Goal: Navigation & Orientation: Find specific page/section

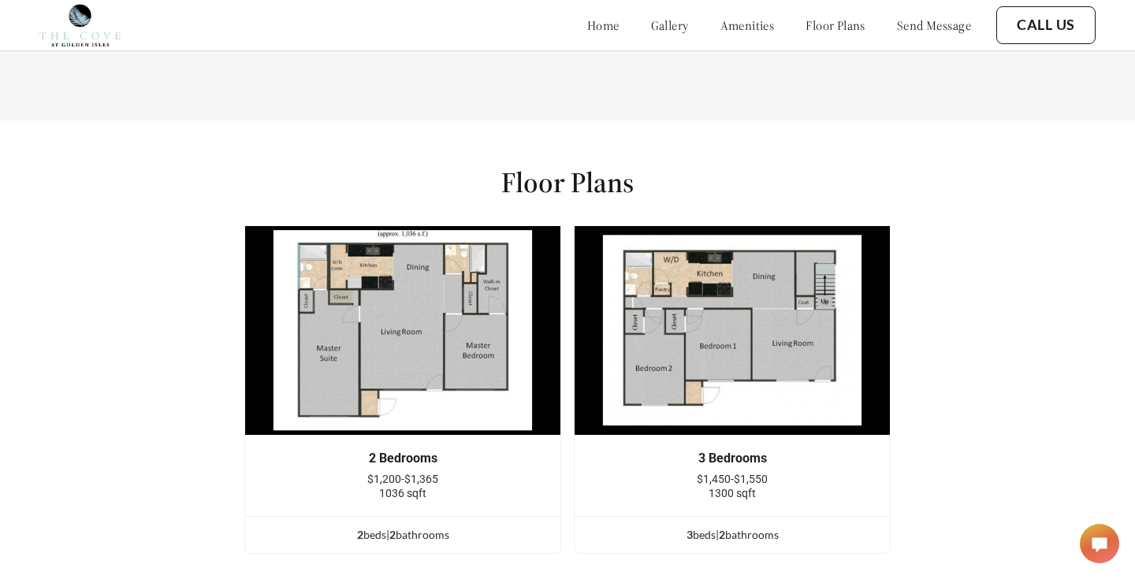
scroll to position [1732, 0]
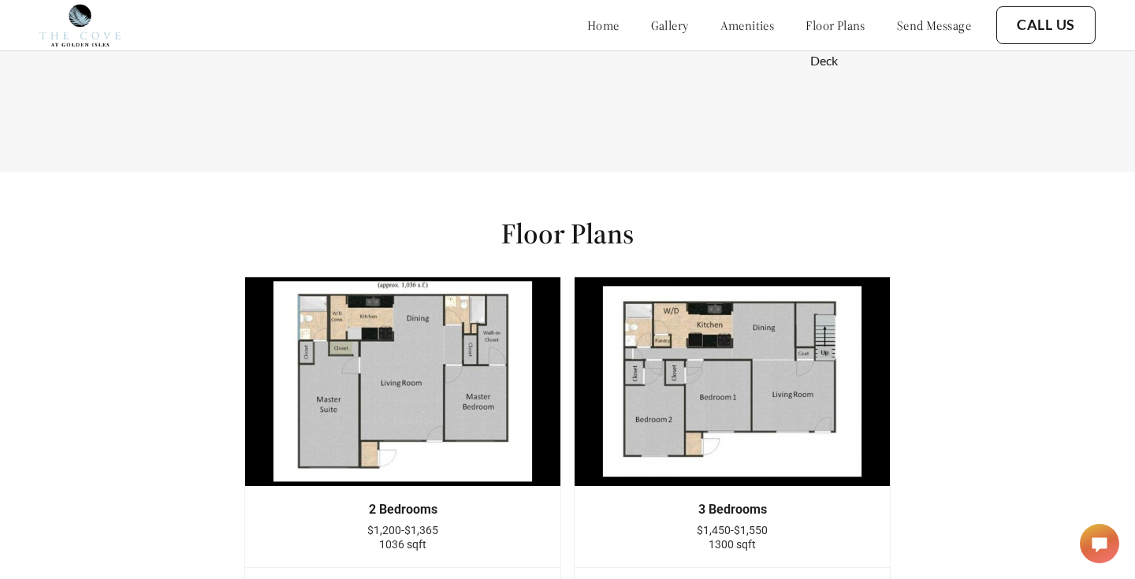
click at [810, 29] on link "floor plans" at bounding box center [835, 25] width 60 height 16
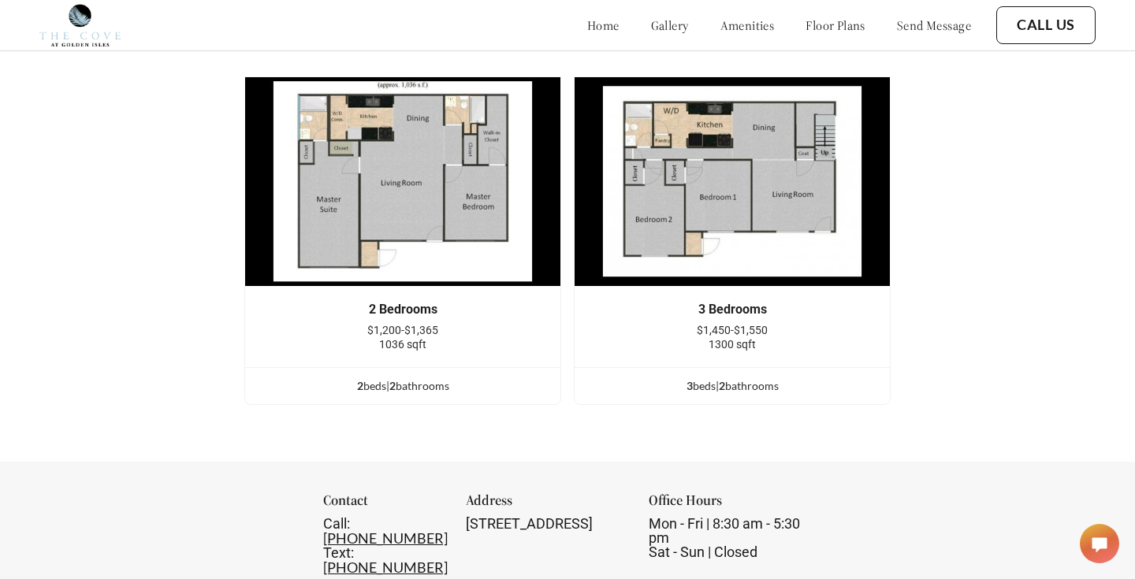
scroll to position [1899, 0]
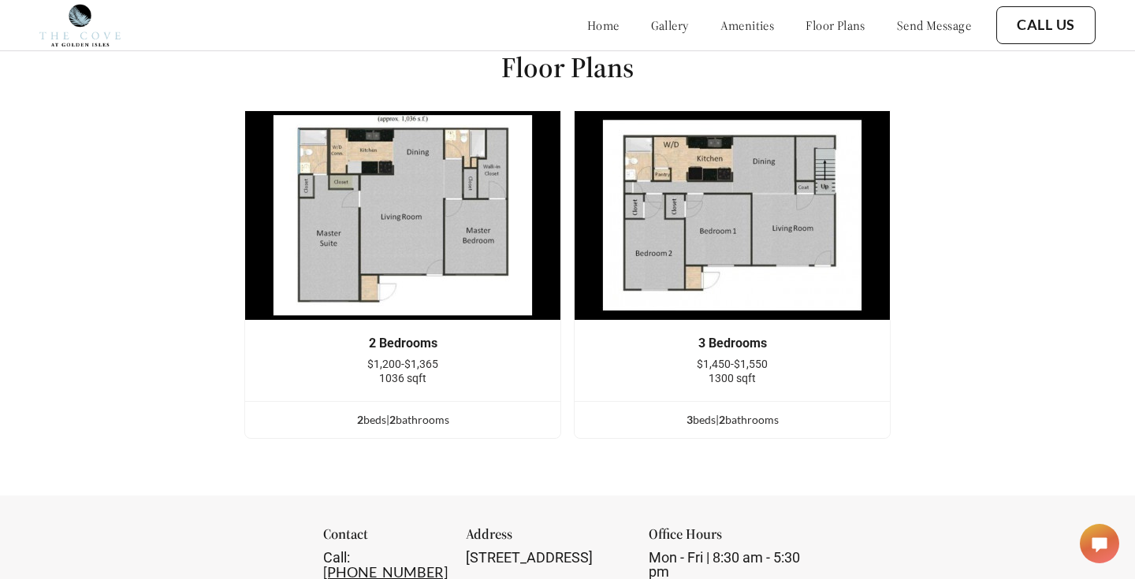
click at [651, 22] on link "gallery" at bounding box center [670, 25] width 38 height 16
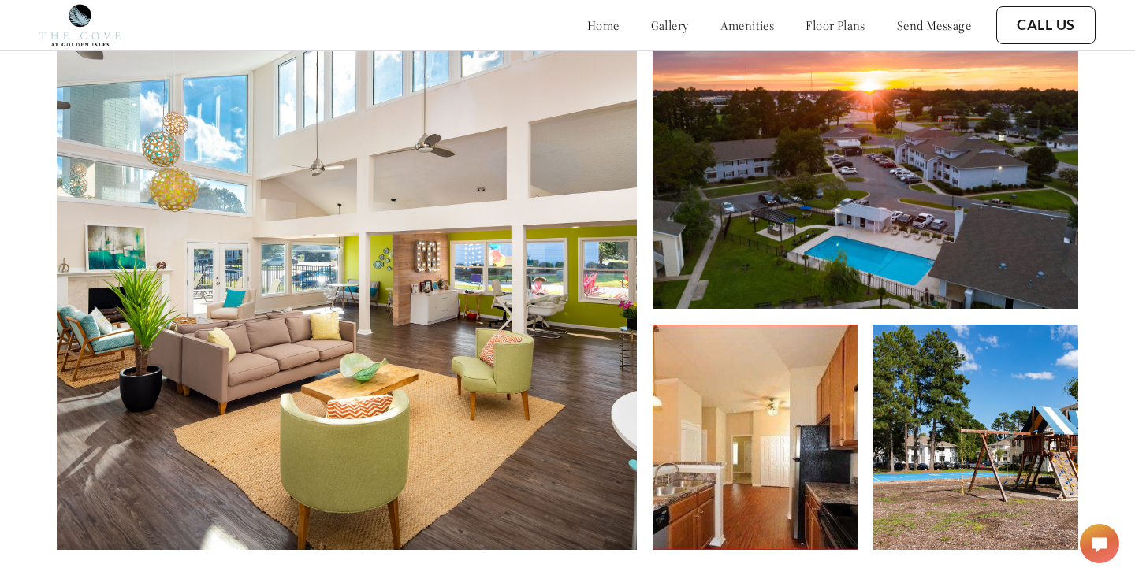
scroll to position [709, 0]
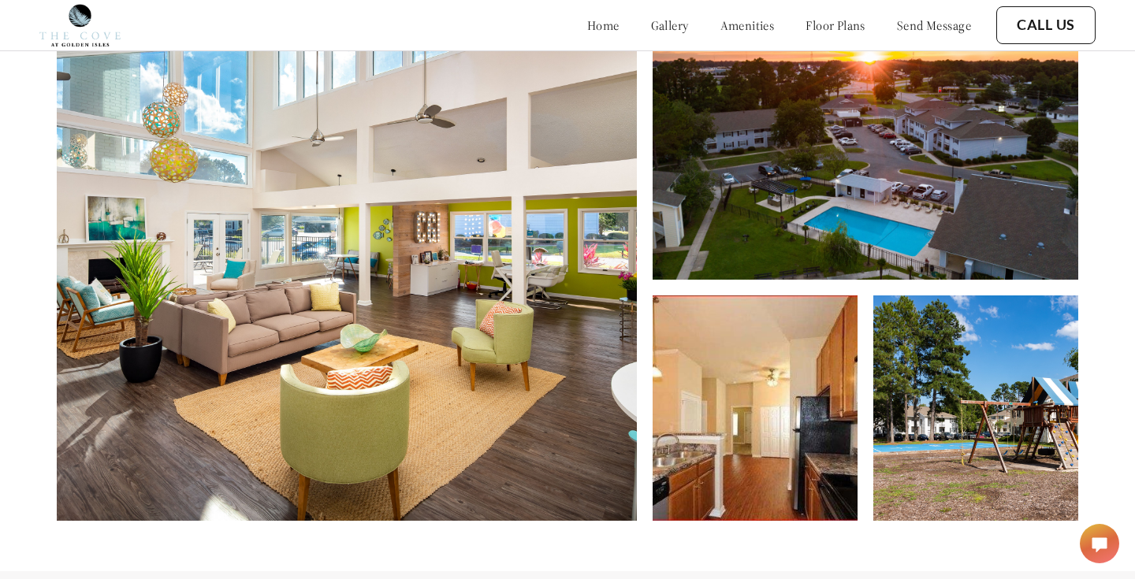
click at [651, 25] on link "gallery" at bounding box center [670, 25] width 38 height 16
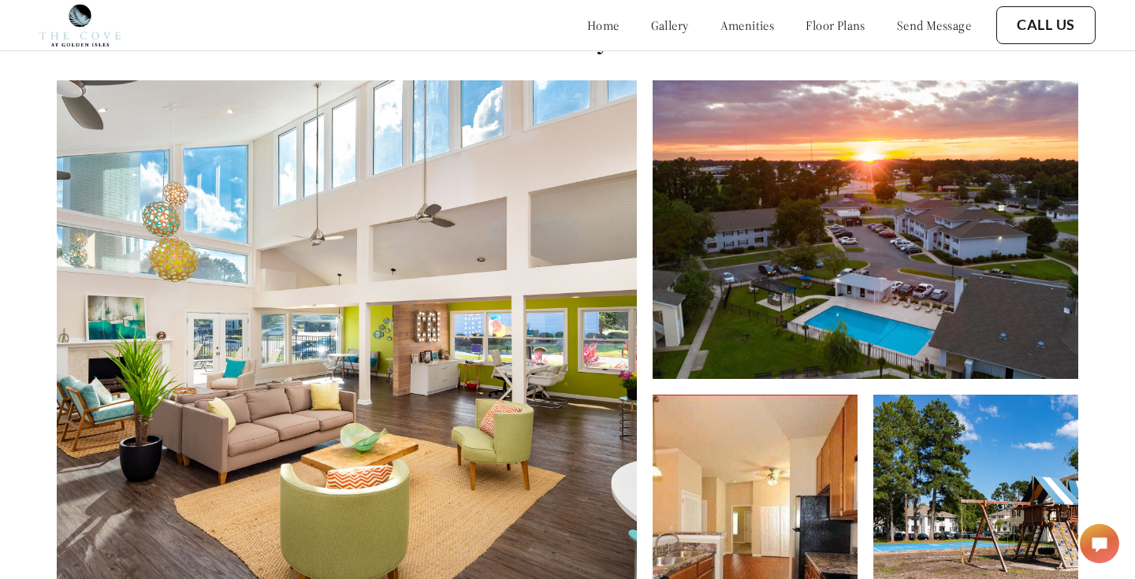
scroll to position [579, 0]
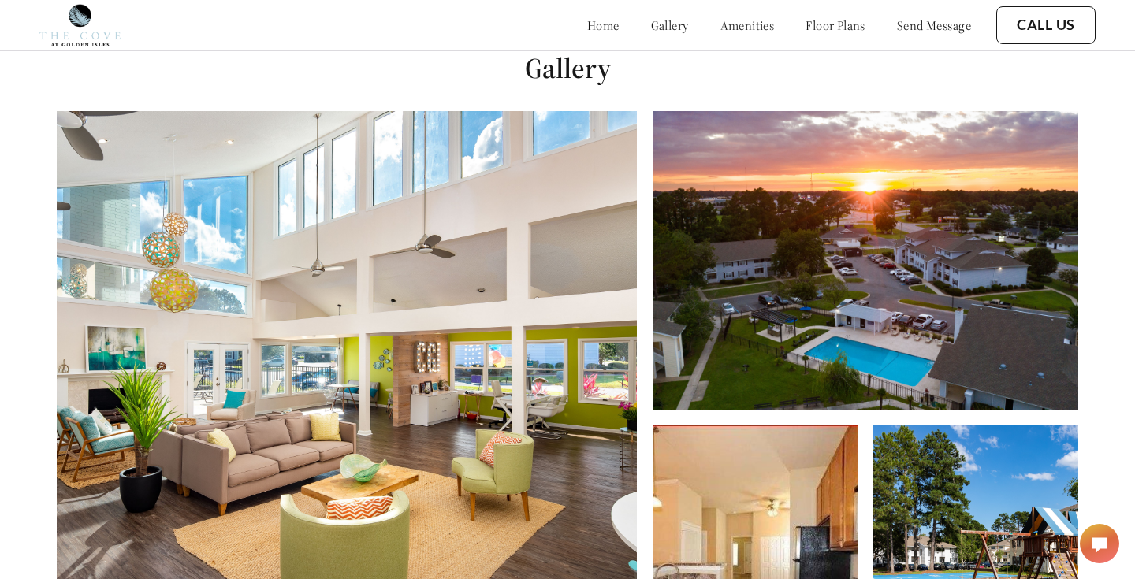
click at [735, 28] on link "amenities" at bounding box center [747, 25] width 54 height 16
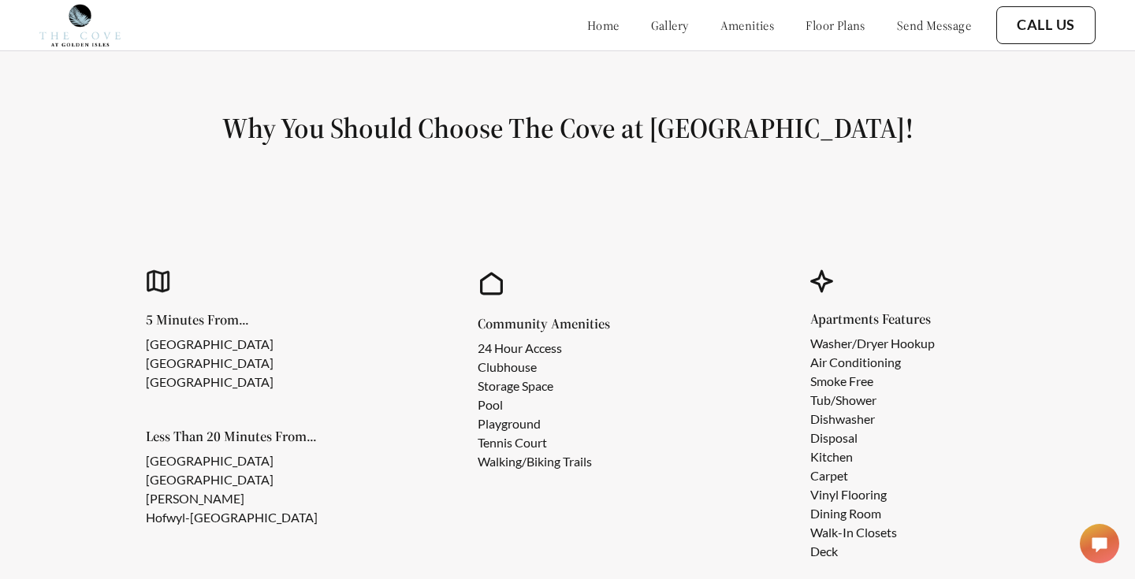
scroll to position [1281, 0]
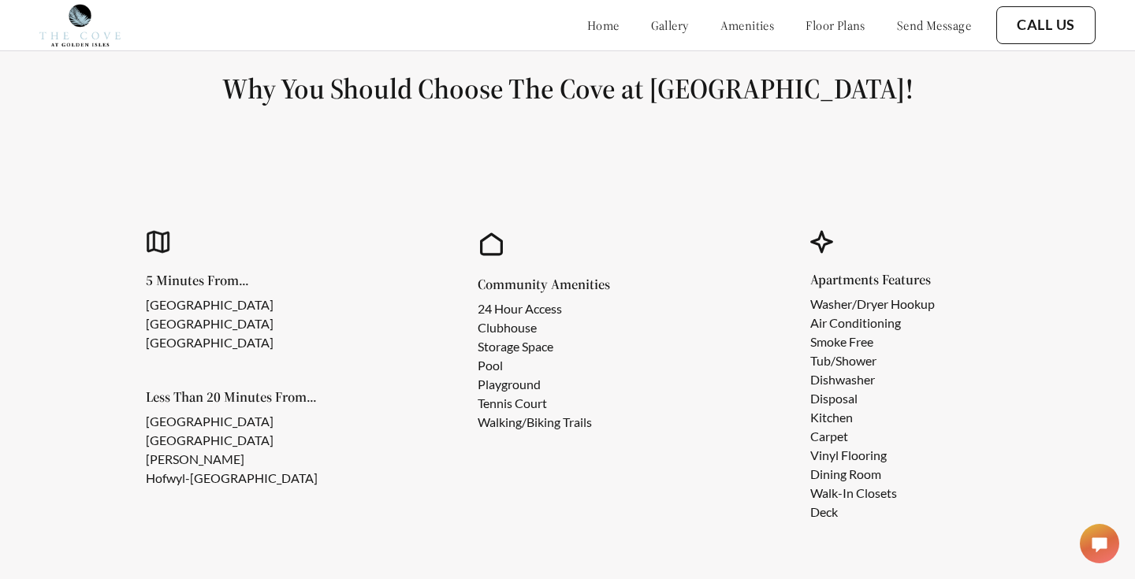
click at [805, 24] on link "floor plans" at bounding box center [835, 25] width 60 height 16
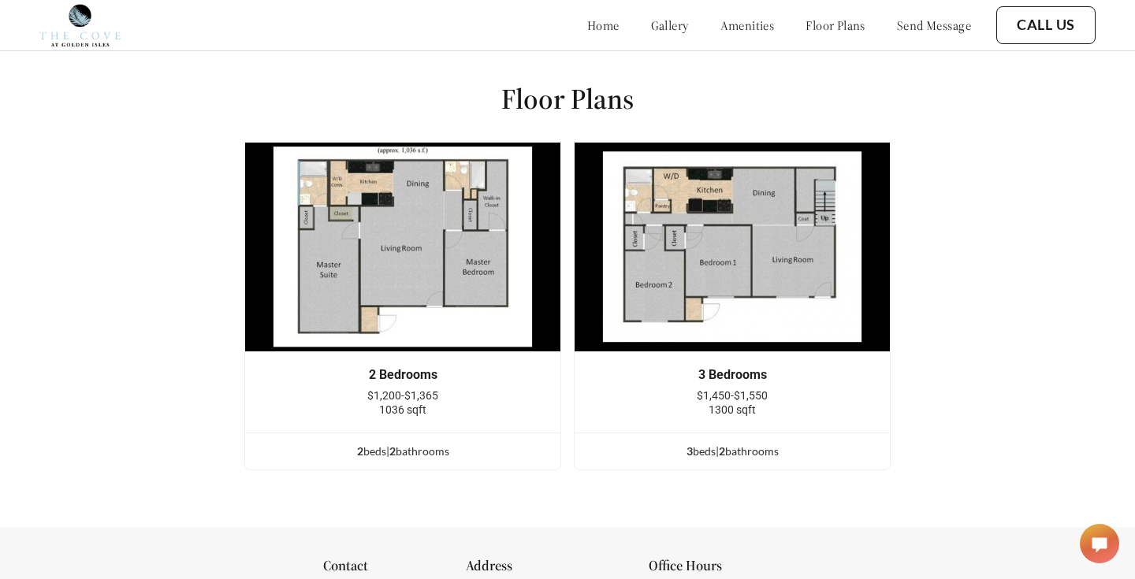
scroll to position [1904, 0]
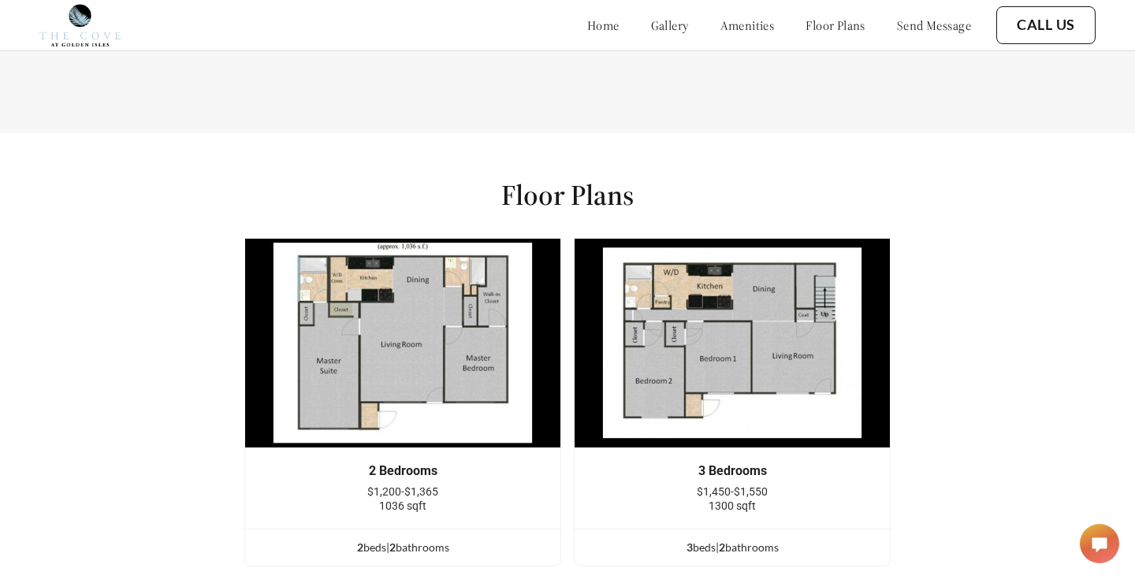
scroll to position [1732, 0]
